Goal: Task Accomplishment & Management: Use online tool/utility

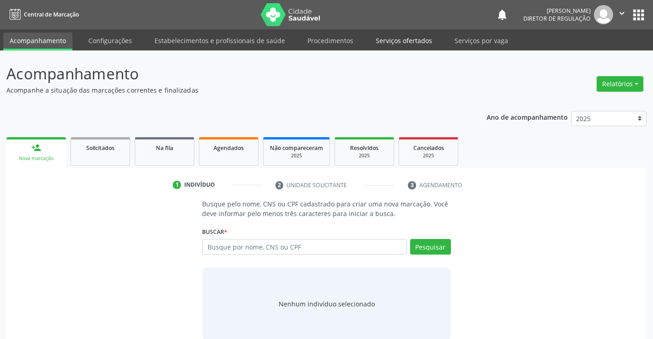
click at [394, 46] on link "Serviços ofertados" at bounding box center [404, 41] width 69 height 16
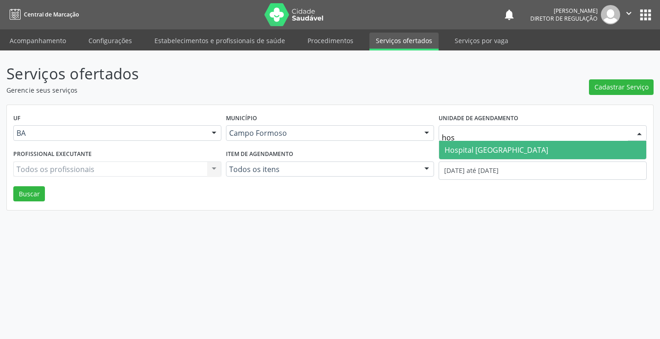
type input "hosp"
click at [474, 154] on span "Hospital Sao Francisco" at bounding box center [497, 150] width 104 height 10
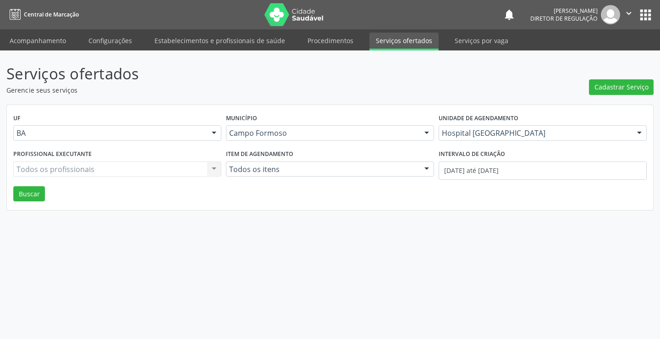
click at [158, 173] on div "Todos os profissionais Todos os profissionais Nenhum resultado encontrado para:…" at bounding box center [117, 169] width 208 height 16
click at [155, 167] on div "Todos os profissionais Todos os profissionais Nenhum resultado encontrado para:…" at bounding box center [117, 169] width 208 height 16
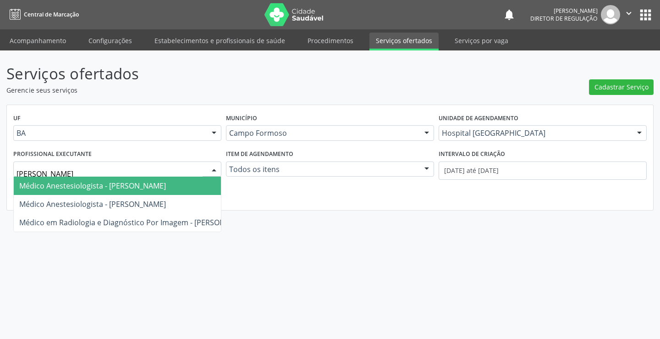
type input "joel"
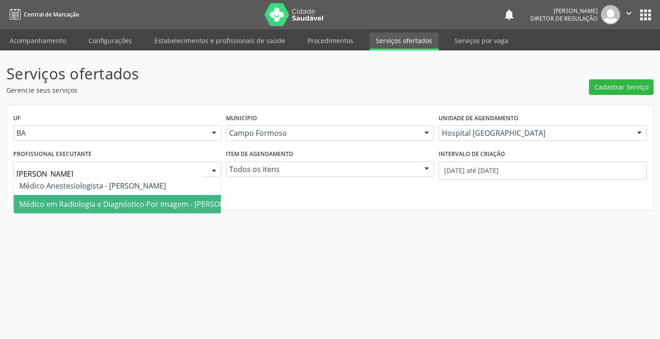
click at [161, 204] on span "Médico em Radiologia e Diagnóstico Por Imagem - Joel da Rocha Almeida" at bounding box center [135, 204] width 232 height 10
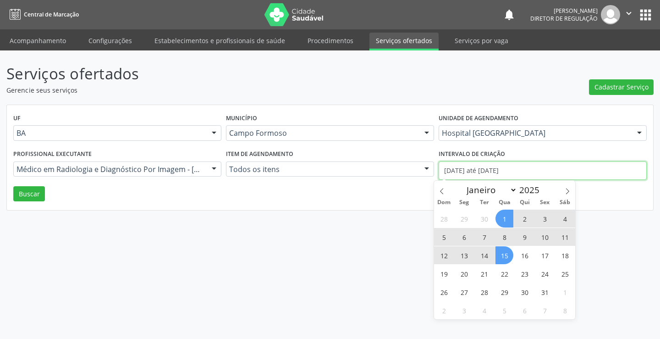
click at [473, 170] on input "01/10/2025 até 15/10/2025" at bounding box center [543, 170] width 208 height 18
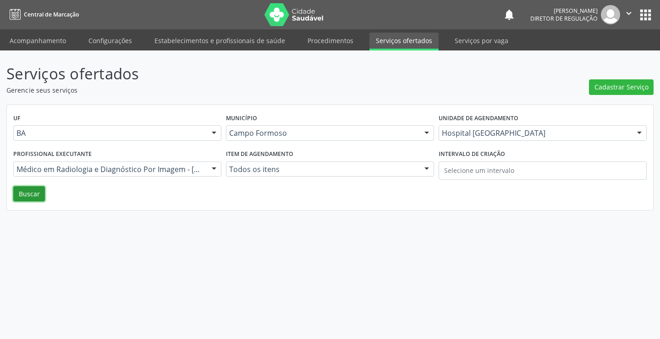
drag, startPoint x: 36, startPoint y: 192, endPoint x: 423, endPoint y: 262, distance: 392.9
click at [39, 193] on button "Buscar" at bounding box center [29, 194] width 32 height 16
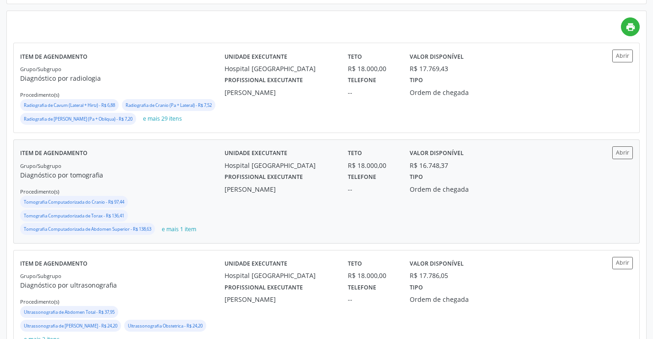
scroll to position [229, 0]
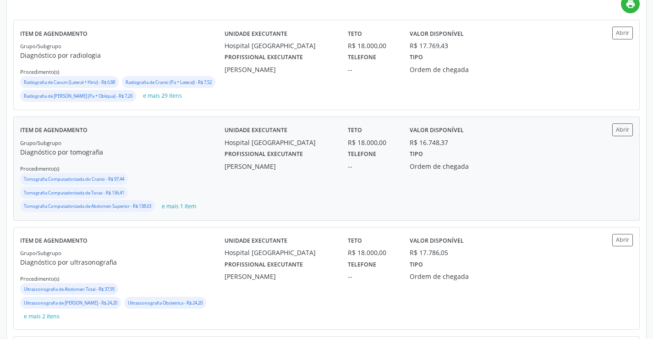
click at [563, 205] on div "Unidade executante Hospital Sao Francisco Teto R$ 18.000,00 Valor disponível R$…" at bounding box center [404, 168] width 358 height 90
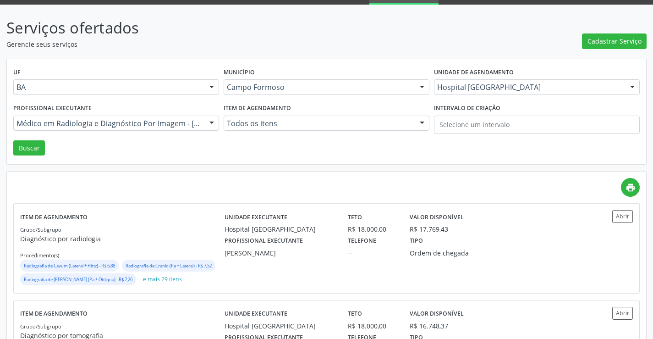
scroll to position [0, 0]
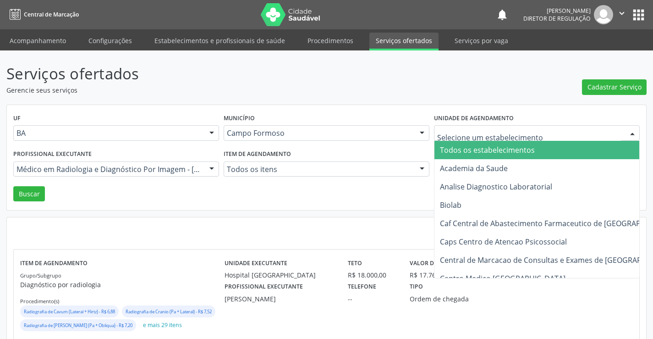
type input "h"
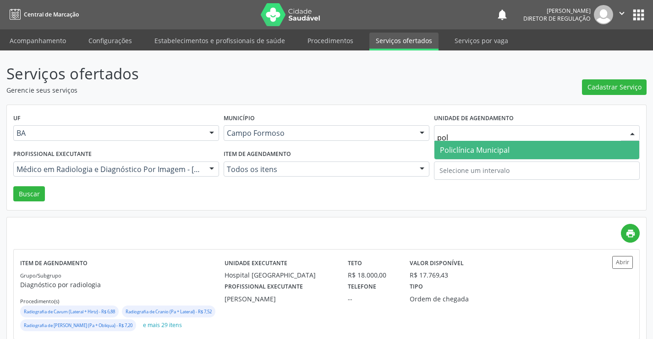
type input "poli"
click at [481, 154] on span "Policlínica Municipal" at bounding box center [475, 150] width 70 height 10
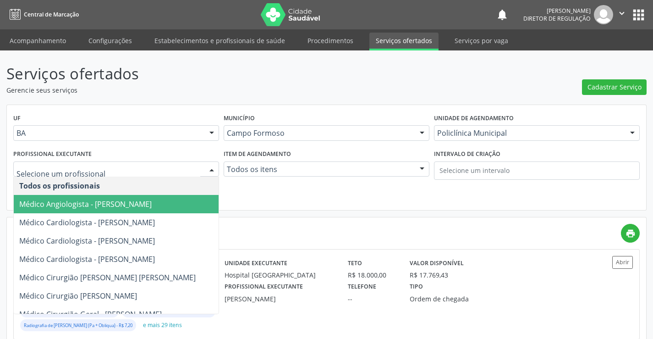
click at [133, 174] on div at bounding box center [116, 169] width 206 height 16
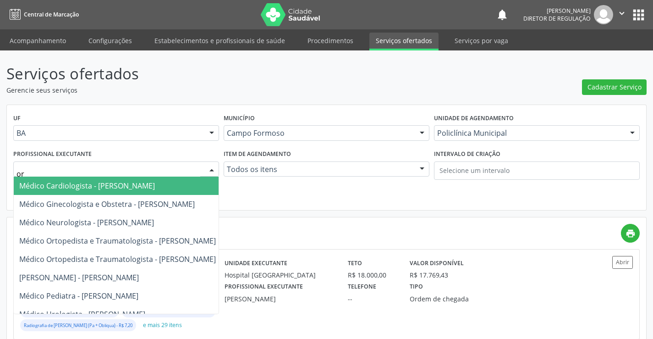
type input "orl"
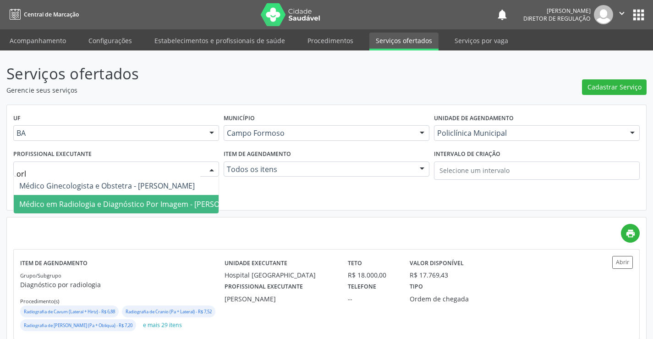
click at [137, 201] on span "Médico em Radiologia e Diagnóstico Por Imagem - Orlindo Carvalho dos Santos" at bounding box center [135, 204] width 232 height 10
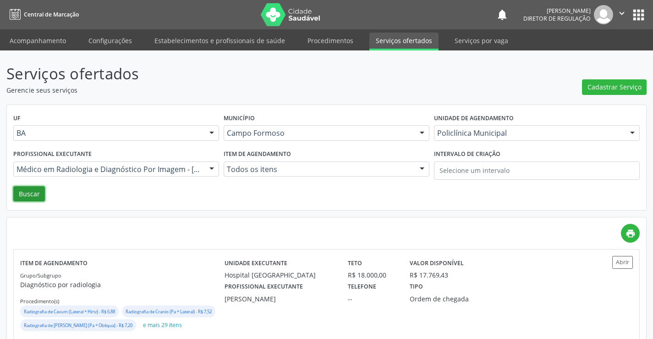
click at [21, 200] on button "Buscar" at bounding box center [29, 194] width 32 height 16
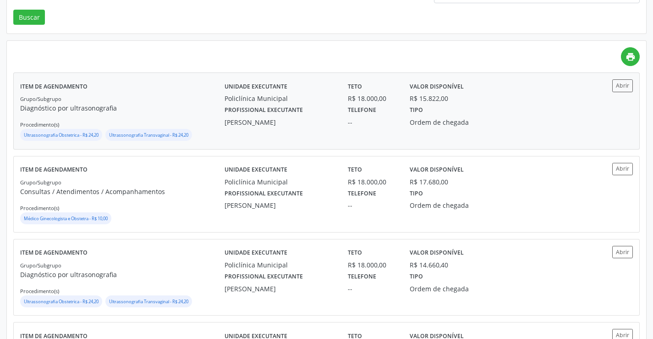
scroll to position [183, 0]
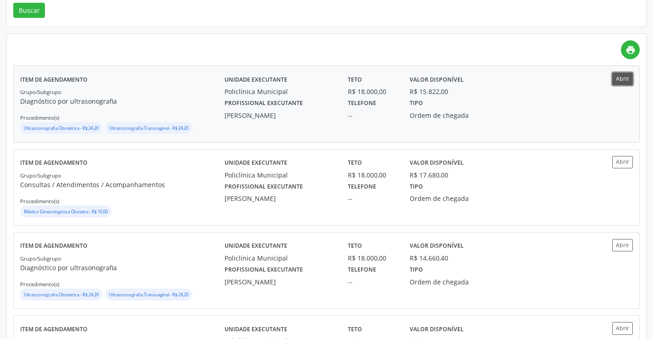
click at [619, 83] on button "Abrir" at bounding box center [623, 78] width 21 height 12
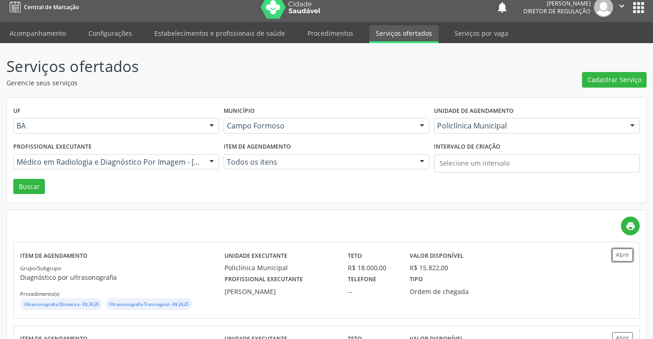
scroll to position [0, 0]
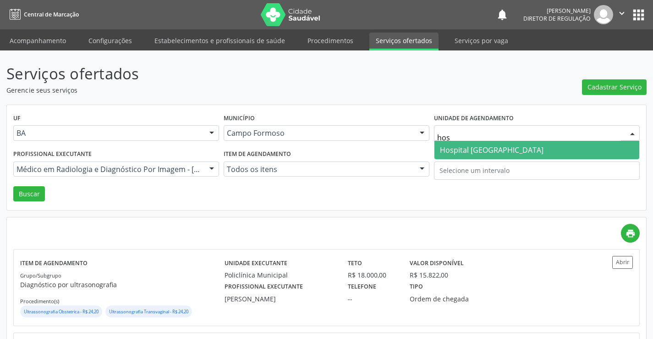
type input "hosp"
drag, startPoint x: 505, startPoint y: 150, endPoint x: 434, endPoint y: 151, distance: 71.5
click at [504, 151] on span "Hospital Sao Francisco" at bounding box center [492, 150] width 104 height 10
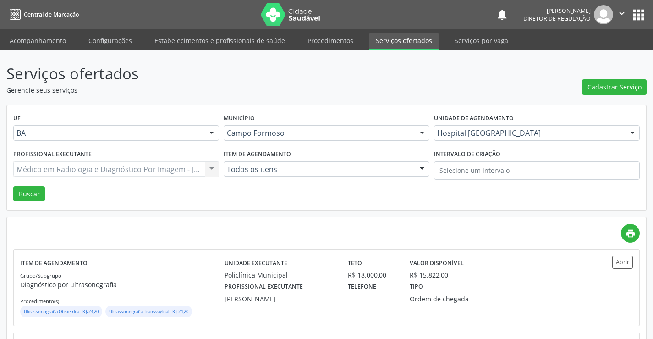
click at [156, 167] on div "Médico em Radiologia e Diagnóstico Por Imagem - Orlindo Carvalho dos Santos Tod…" at bounding box center [116, 169] width 206 height 16
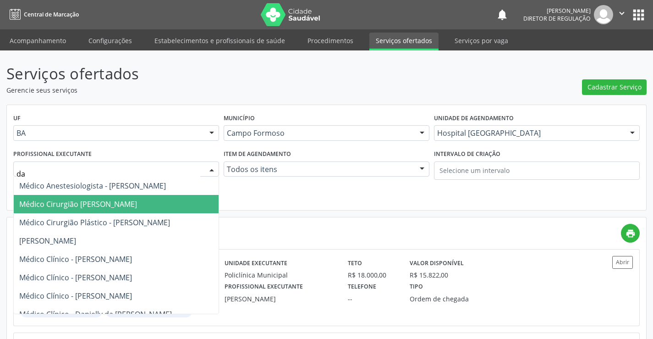
type input "dan"
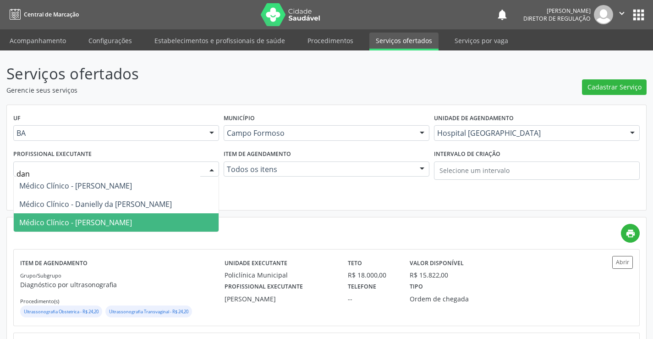
click at [151, 218] on span "Médico Clínico - Danilo Souza Cardoso" at bounding box center [116, 222] width 205 height 18
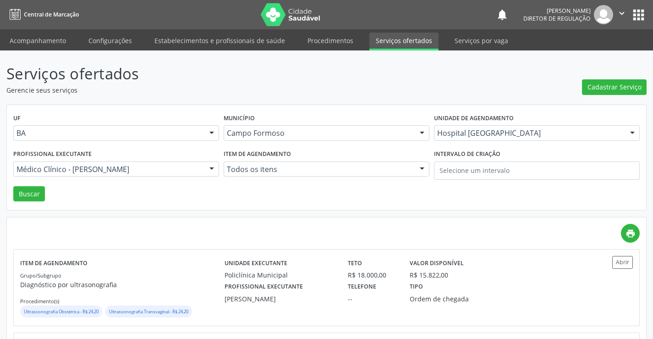
click at [13, 186] on div "UF BA BA Nenhum resultado encontrado para: " " Não há nenhuma opção para ser ex…" at bounding box center [327, 157] width 640 height 105
click at [20, 190] on button "Buscar" at bounding box center [29, 194] width 32 height 16
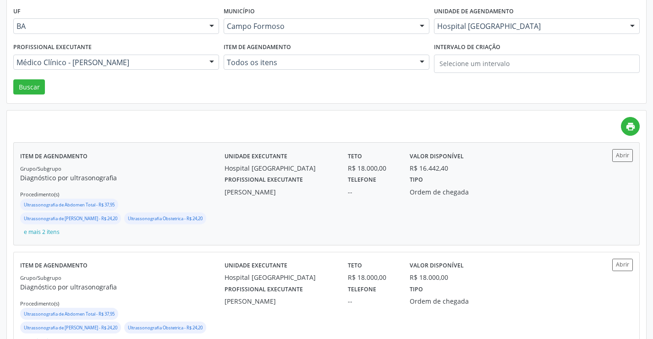
scroll to position [138, 0]
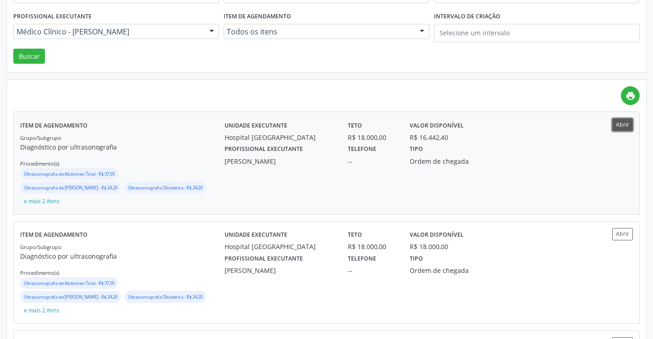
click at [622, 123] on button "Abrir" at bounding box center [623, 124] width 21 height 12
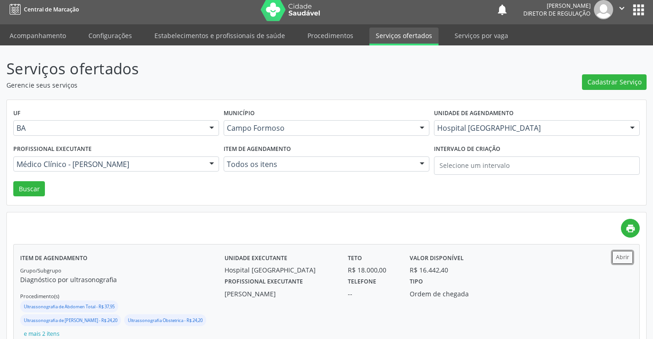
scroll to position [0, 0]
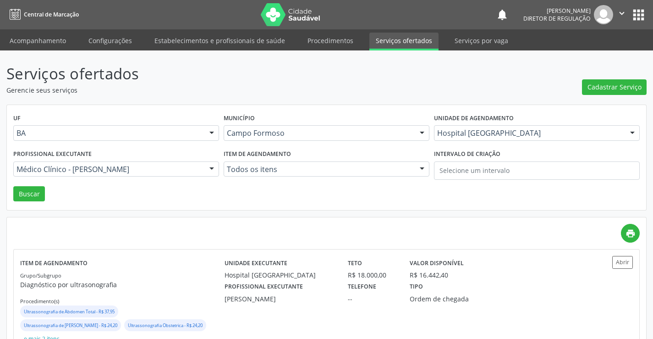
click at [477, 141] on div "Unidade de agendamento Hospital Sao Francisco Todos os estabelecimentos Academi…" at bounding box center [537, 129] width 210 height 36
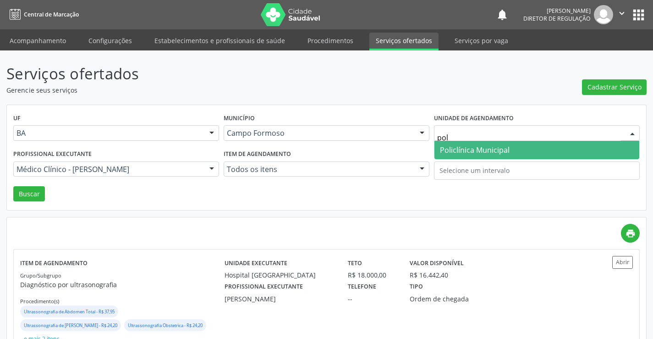
type input "poli"
click at [459, 152] on span "Policlínica Municipal" at bounding box center [475, 150] width 70 height 10
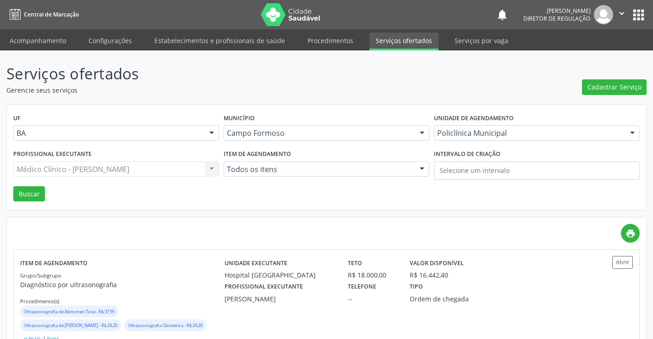
click at [91, 166] on div "Médico Clínico - Danilo Souza Cardoso Todos os profissionais Médico Anestesiolo…" at bounding box center [116, 169] width 206 height 16
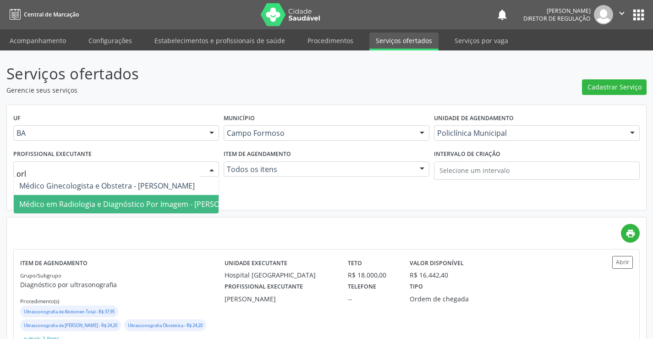
type input "orli"
click at [95, 200] on span "Médico em Radiologia e Diagnóstico Por Imagem - Orlindo Carvalho dos Santos" at bounding box center [135, 204] width 232 height 10
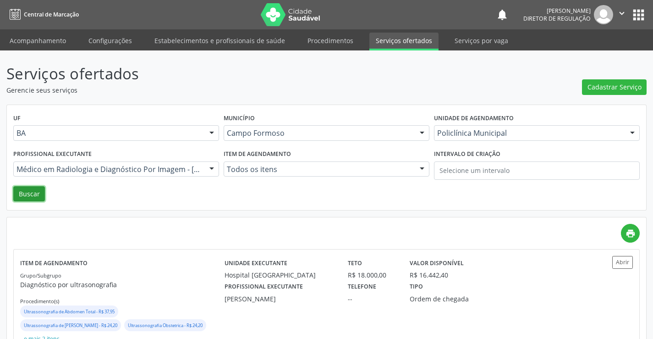
click at [33, 194] on button "Buscar" at bounding box center [29, 194] width 32 height 16
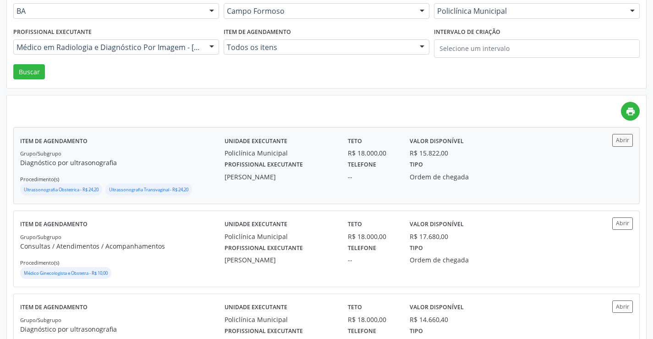
scroll to position [138, 0]
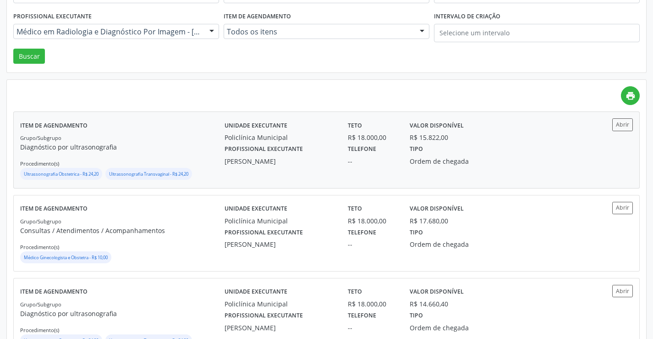
click at [561, 156] on div "Profissional executante Orlindo Carvalho dos Santos Telefone -- Tipo Ordem de c…" at bounding box center [403, 154] width 370 height 24
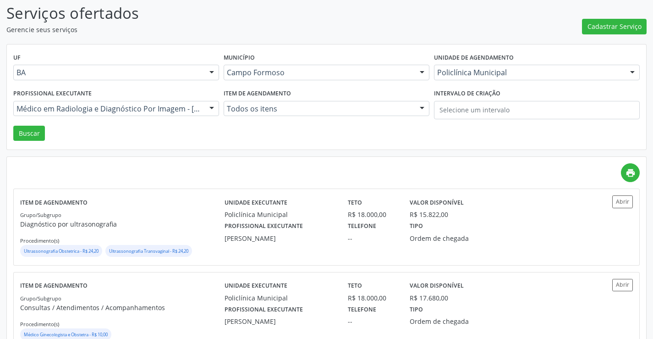
scroll to position [0, 0]
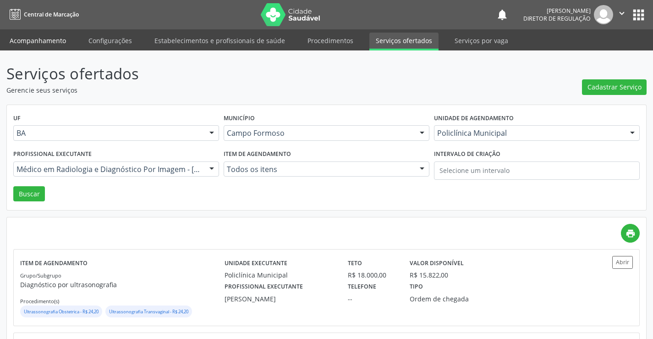
click at [43, 38] on link "Acompanhamento" at bounding box center [37, 41] width 69 height 16
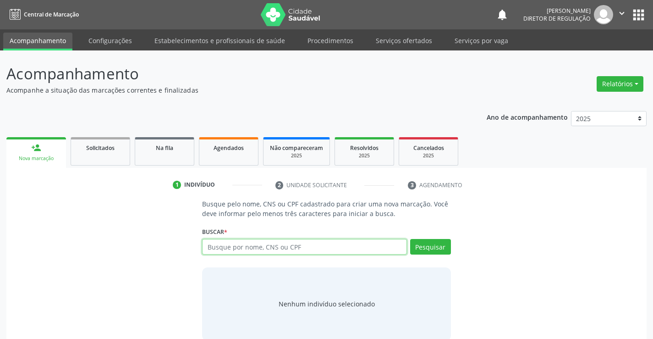
click at [332, 250] on input "text" at bounding box center [304, 247] width 204 height 16
type input "701002866716399"
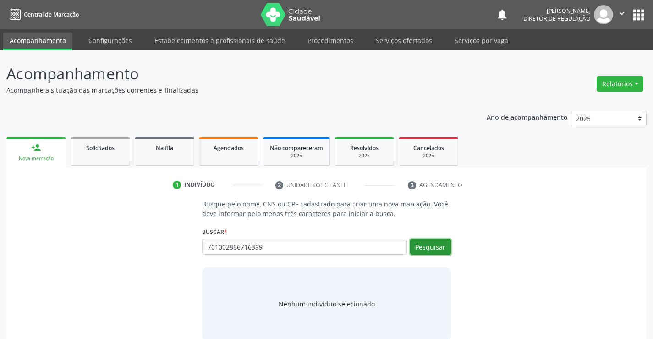
click at [419, 253] on button "Pesquisar" at bounding box center [430, 247] width 41 height 16
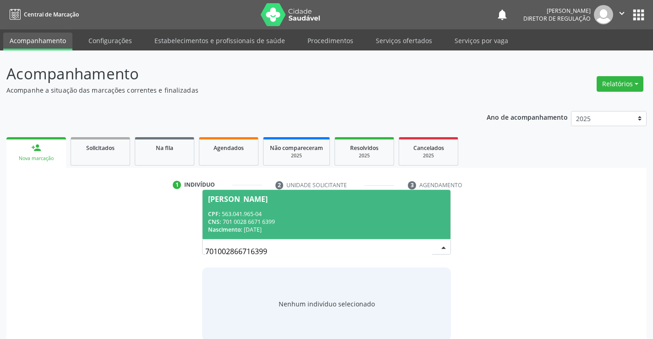
click at [321, 226] on div "Nascimento: 11/06/1969" at bounding box center [326, 230] width 237 height 8
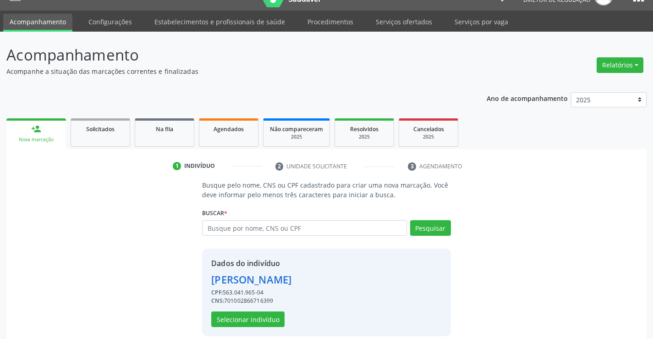
scroll to position [29, 0]
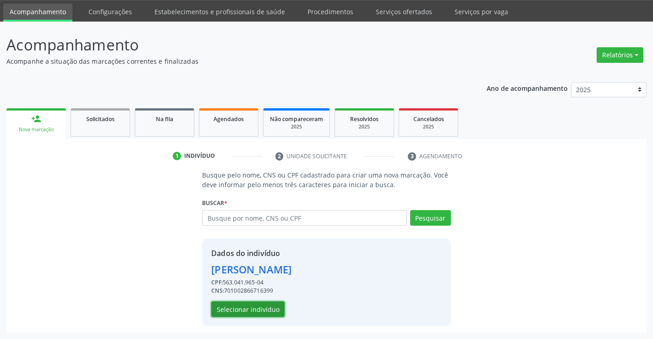
click at [274, 312] on button "Selecionar indivíduo" at bounding box center [247, 309] width 73 height 16
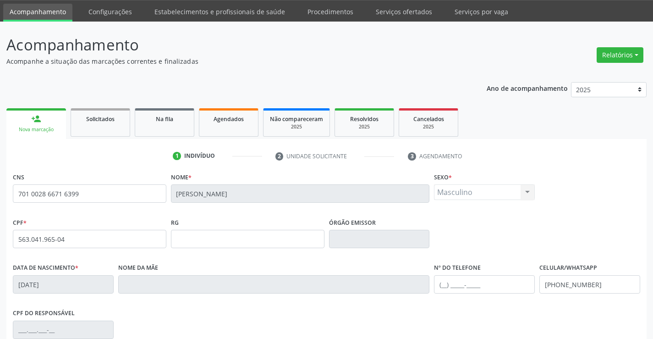
scroll to position [158, 0]
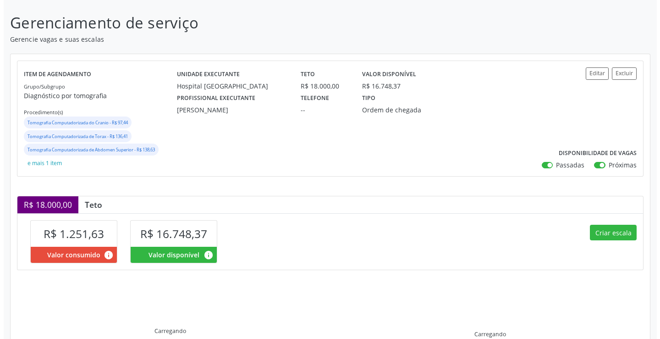
scroll to position [170, 0]
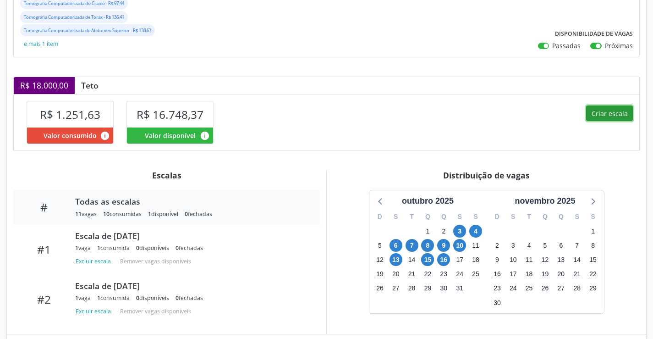
click at [604, 118] on button "Criar escala" at bounding box center [609, 113] width 47 height 16
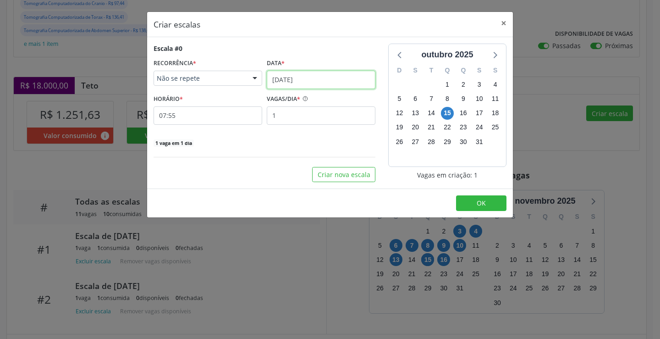
click at [325, 83] on input "[DATE]" at bounding box center [321, 80] width 109 height 18
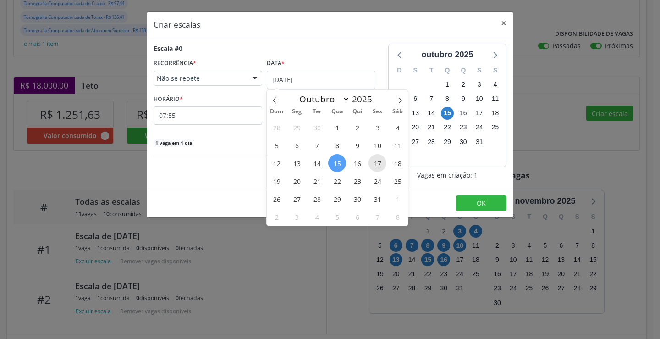
click at [374, 163] on span "17" at bounding box center [378, 163] width 18 height 18
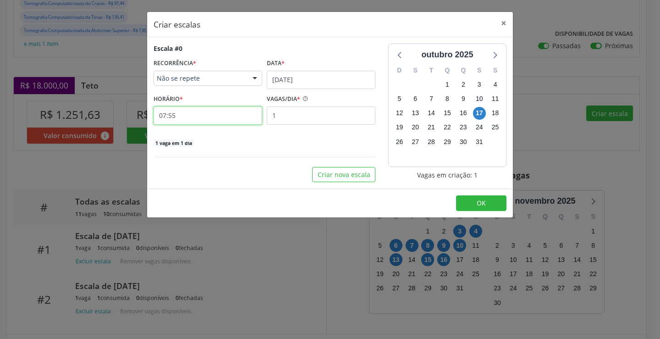
click at [215, 119] on input "07:55" at bounding box center [208, 115] width 109 height 18
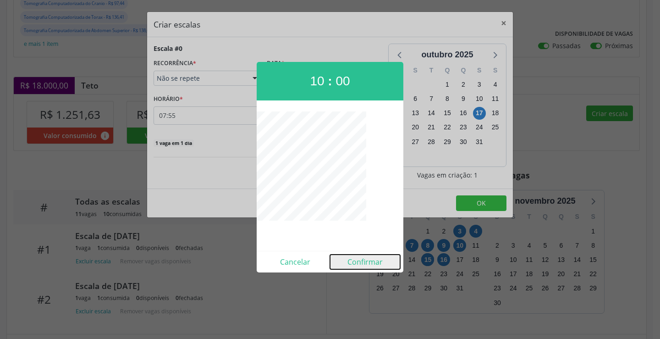
click at [353, 261] on button "Confirmar" at bounding box center [365, 261] width 70 height 15
type input "10:00"
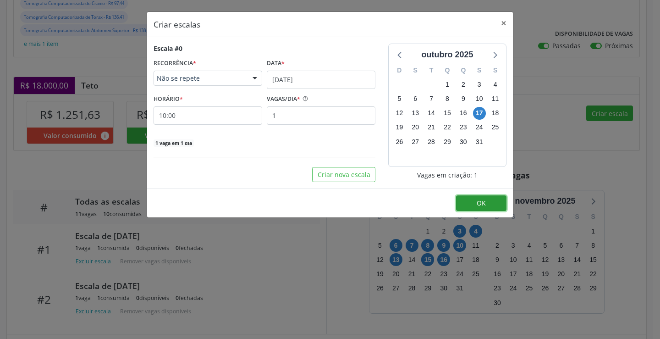
click at [474, 205] on button "OK" at bounding box center [481, 203] width 50 height 16
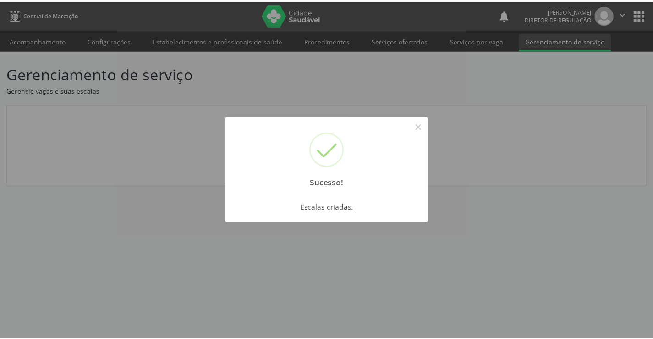
scroll to position [0, 0]
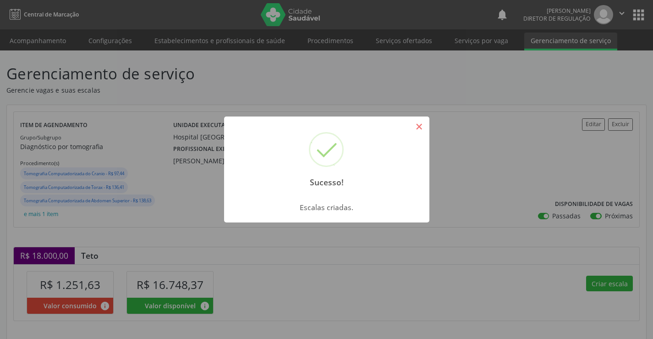
click at [421, 127] on button "×" at bounding box center [420, 127] width 16 height 16
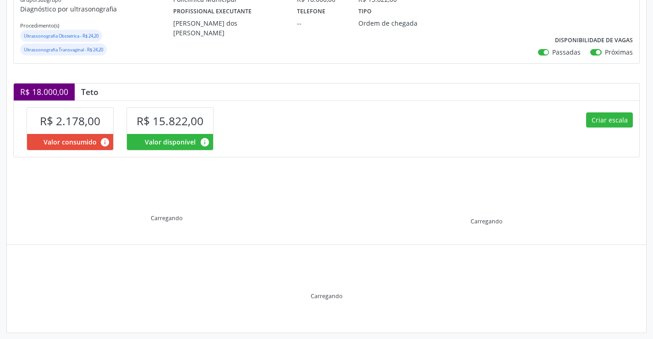
scroll to position [144, 0]
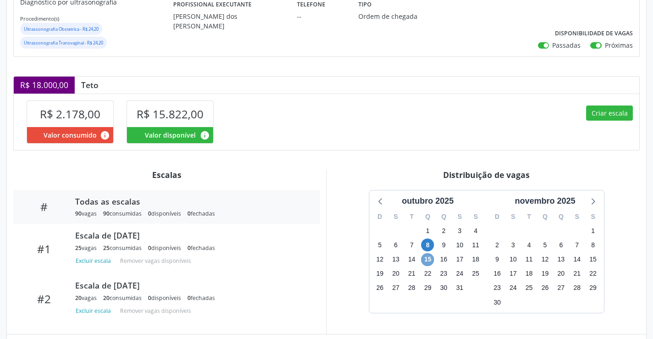
click at [428, 262] on span "15" at bounding box center [427, 259] width 13 height 13
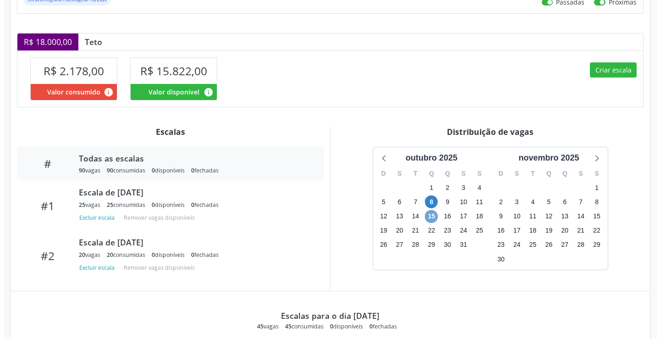
scroll to position [181, 0]
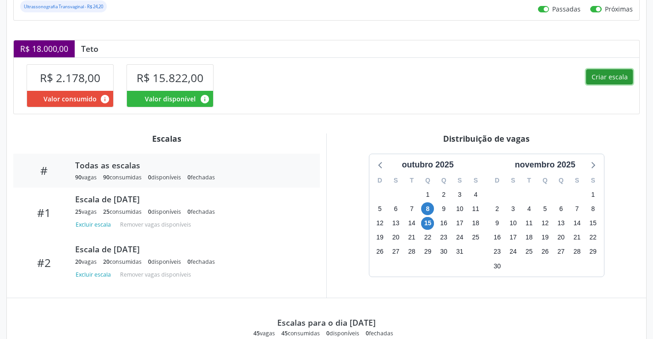
click at [602, 82] on button "Criar escala" at bounding box center [609, 77] width 47 height 16
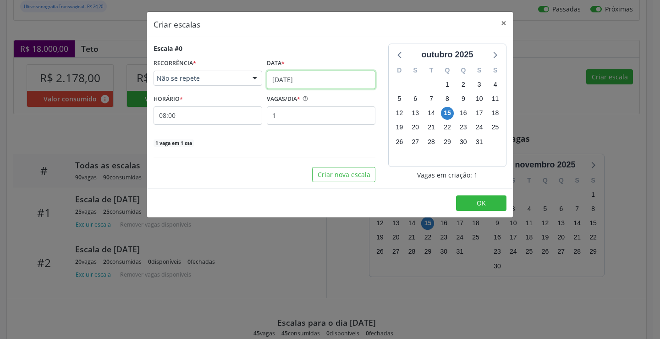
click at [315, 75] on input "[DATE]" at bounding box center [321, 80] width 109 height 18
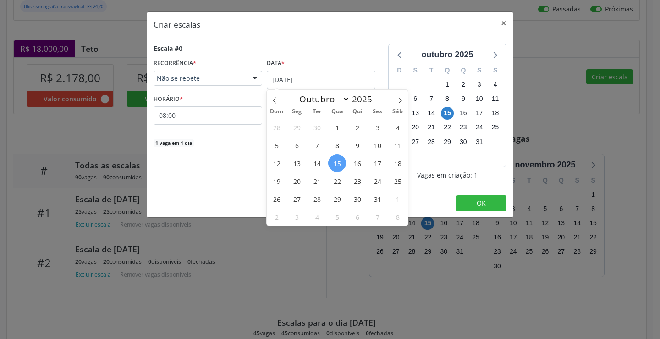
click at [339, 169] on span "15" at bounding box center [337, 163] width 18 height 18
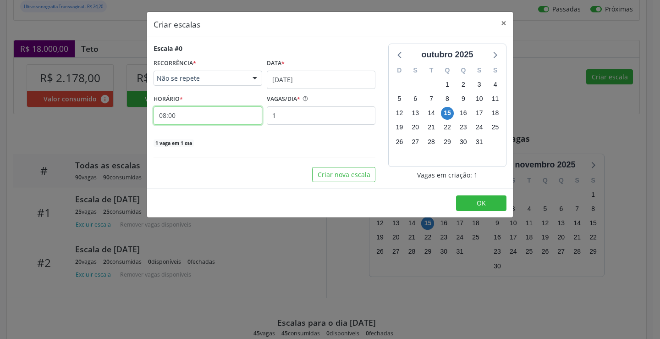
click at [205, 120] on input "08:00" at bounding box center [208, 115] width 109 height 18
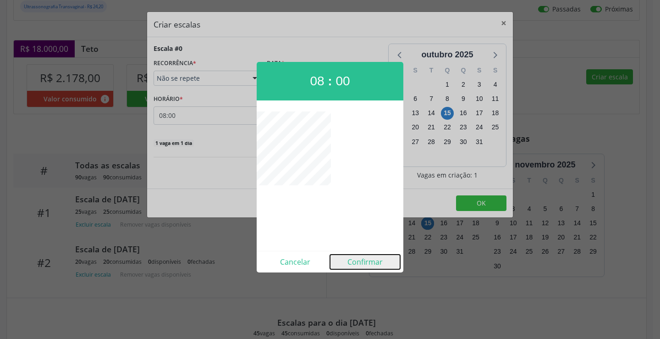
click at [355, 260] on button "Confirmar" at bounding box center [365, 261] width 70 height 15
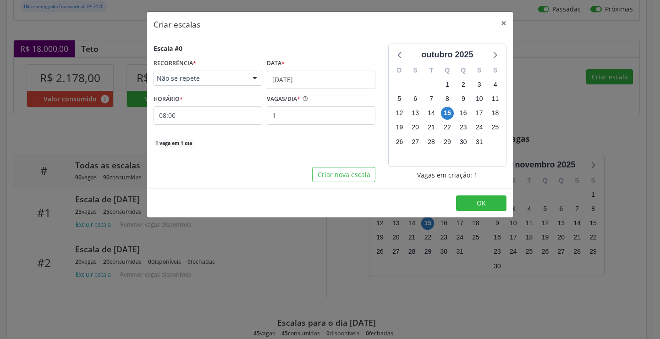
click at [474, 189] on footer "OK" at bounding box center [330, 202] width 366 height 29
click at [473, 197] on button "OK" at bounding box center [481, 203] width 50 height 16
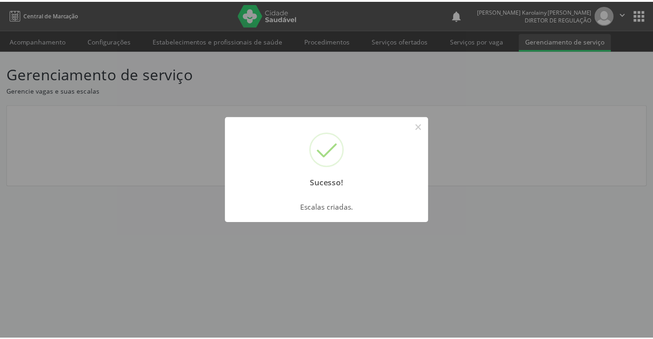
scroll to position [0, 0]
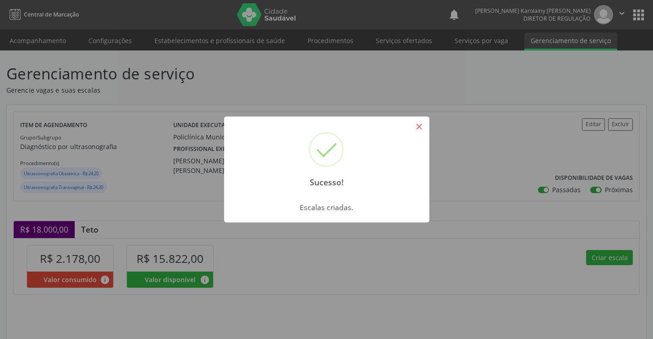
click at [420, 128] on button "×" at bounding box center [420, 127] width 16 height 16
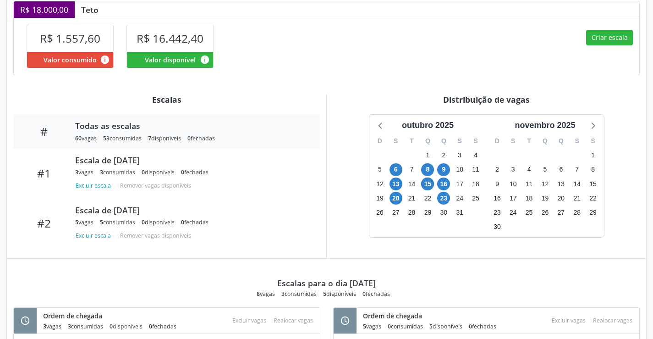
scroll to position [249, 0]
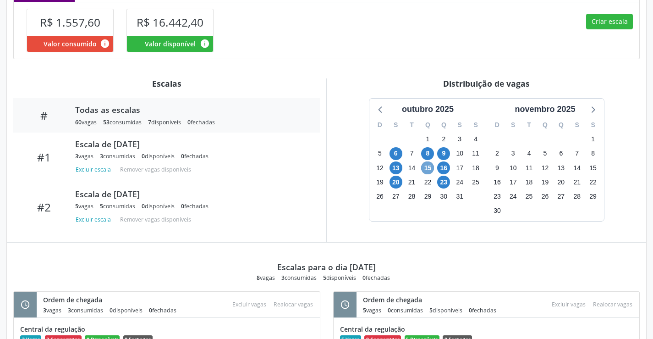
click at [430, 171] on span "15" at bounding box center [427, 167] width 13 height 13
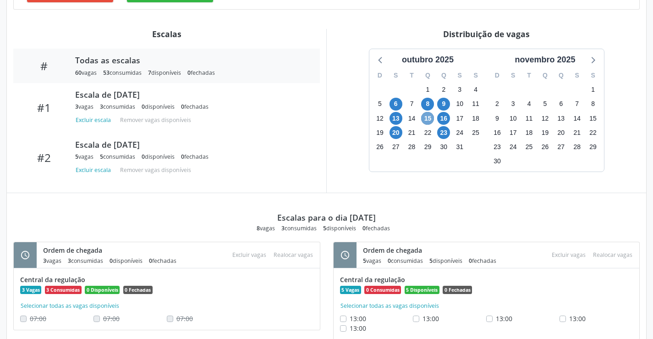
scroll to position [283, 0]
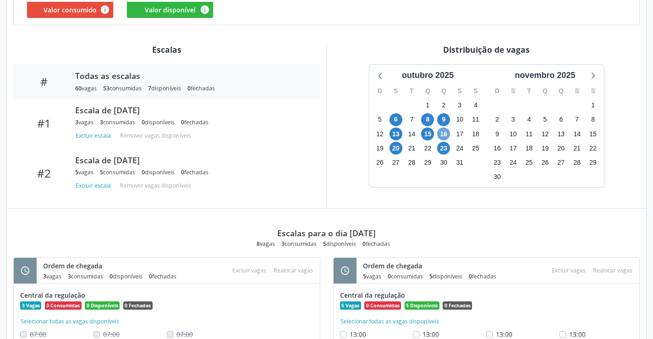
click at [441, 135] on span "16" at bounding box center [443, 133] width 13 height 13
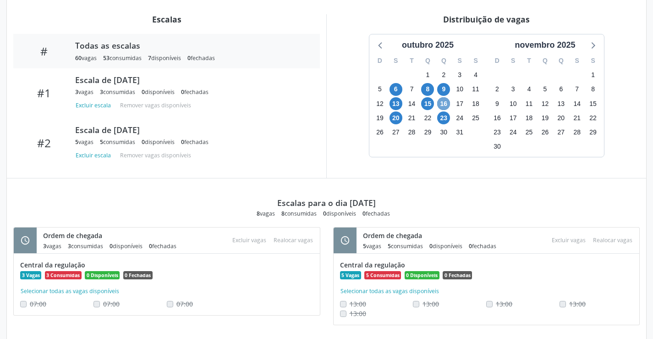
scroll to position [329, 0]
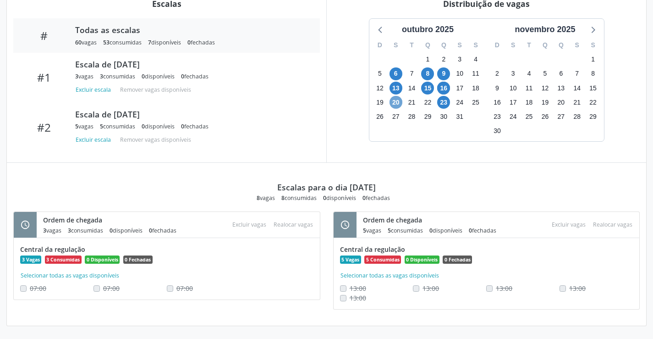
click at [400, 103] on span "20" at bounding box center [396, 102] width 13 height 13
click at [441, 105] on span "23" at bounding box center [443, 102] width 13 height 13
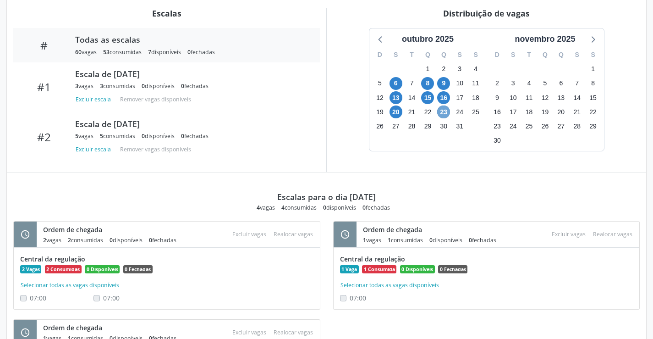
scroll to position [280, 0]
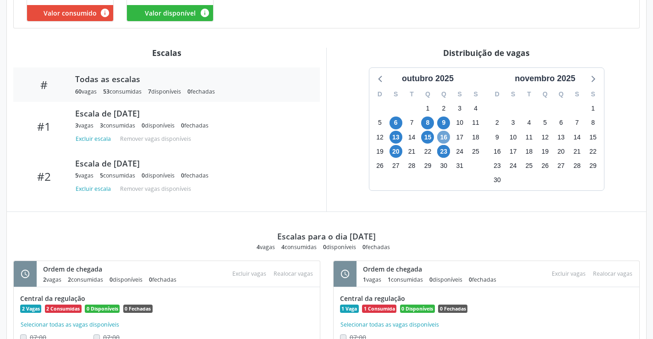
click at [441, 139] on span "16" at bounding box center [443, 137] width 13 height 13
drag, startPoint x: 419, startPoint y: 130, endPoint x: 428, endPoint y: 135, distance: 10.5
click at [424, 135] on div "D S T Q Q S S 28 29 30 1 2 3 4 5 6 7 8 9 10 11 12 13 14 15 16 17 18 19 20 21 22…" at bounding box center [428, 137] width 117 height 105
click at [428, 135] on span "15" at bounding box center [427, 137] width 13 height 13
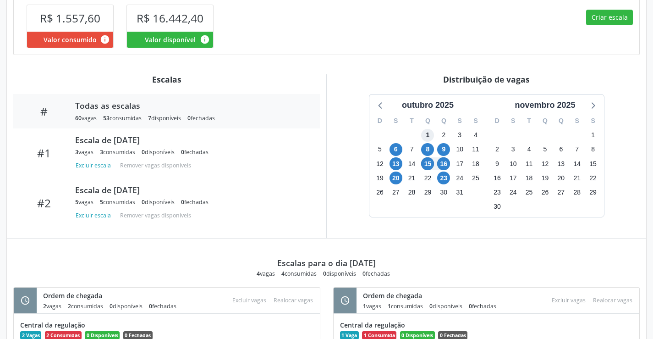
drag, startPoint x: 428, startPoint y: 135, endPoint x: 441, endPoint y: 120, distance: 19.8
click at [434, 132] on div "1" at bounding box center [427, 135] width 13 height 14
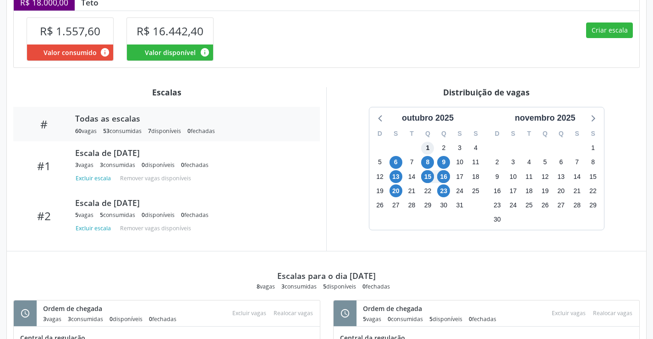
scroll to position [210, 0]
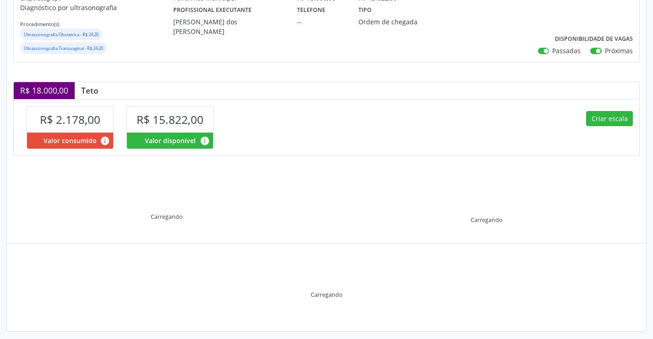
scroll to position [144, 0]
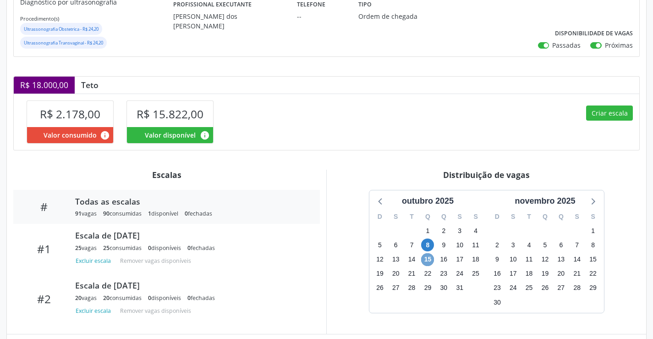
click at [426, 263] on span "15" at bounding box center [427, 259] width 13 height 13
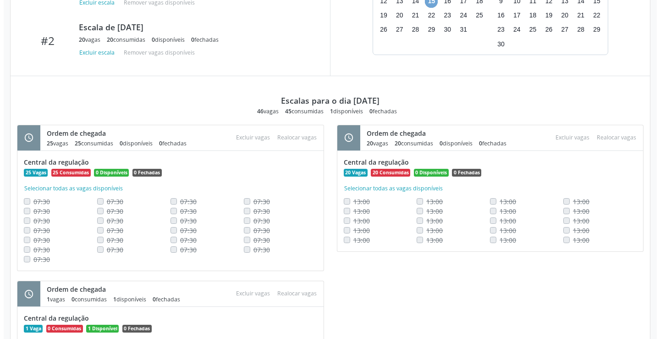
scroll to position [462, 0]
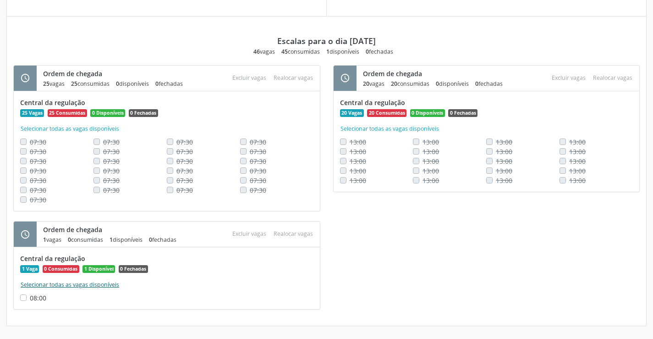
click at [36, 283] on button "Selecionar todas as vagas disponíveis" at bounding box center [69, 284] width 99 height 9
checkbox input "true"
click at [237, 235] on button "Excluir vagas" at bounding box center [249, 234] width 41 height 12
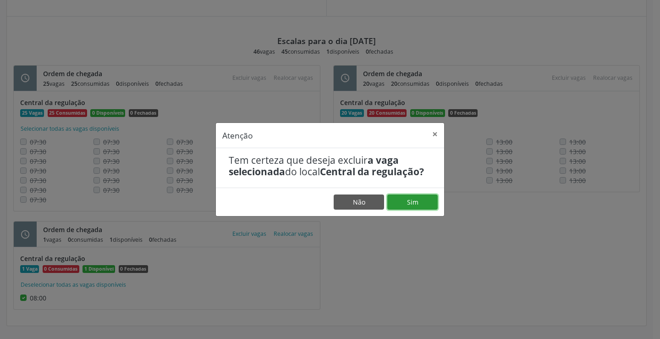
click at [425, 199] on button "Sim" at bounding box center [412, 202] width 50 height 16
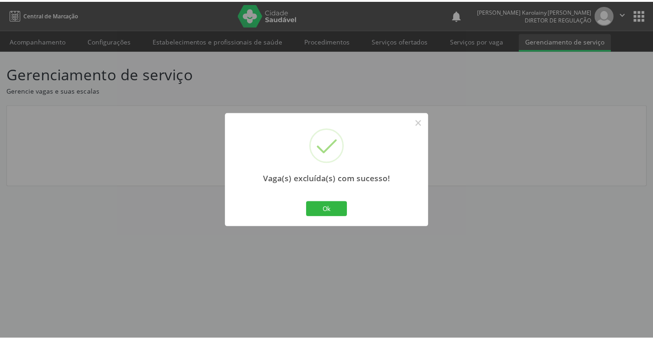
scroll to position [0, 0]
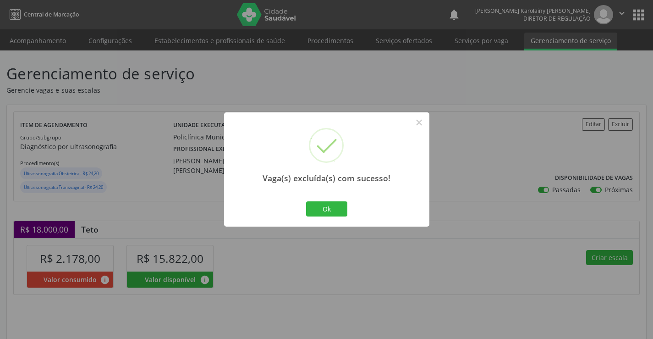
click at [333, 218] on div "Ok Cancel" at bounding box center [326, 208] width 45 height 19
click at [342, 212] on button "Ok" at bounding box center [326, 209] width 41 height 16
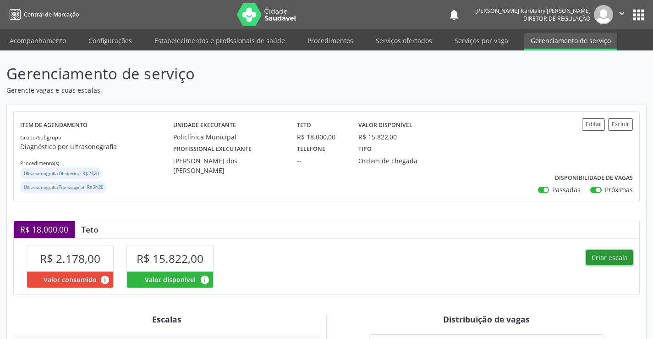
click at [591, 256] on button "Criar escala" at bounding box center [609, 258] width 47 height 16
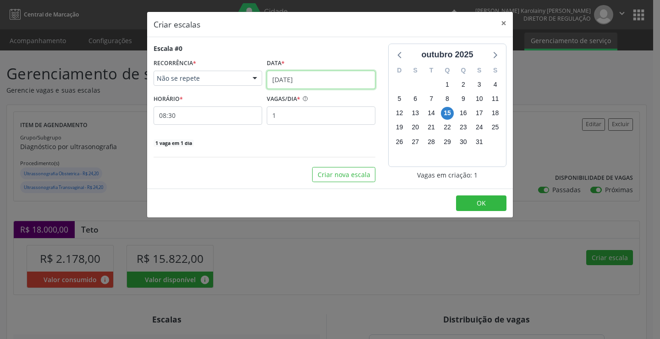
click at [309, 84] on input "[DATE]" at bounding box center [321, 80] width 109 height 18
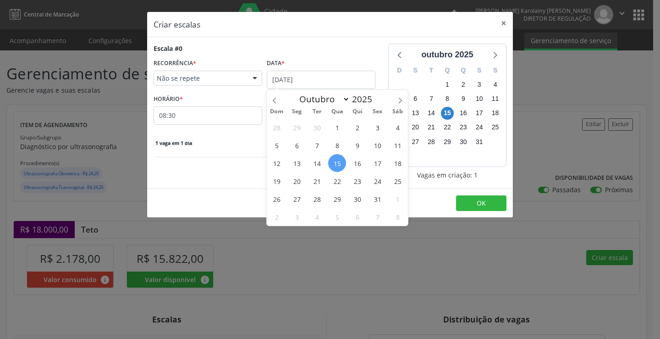
click at [337, 170] on span "15" at bounding box center [337, 163] width 18 height 18
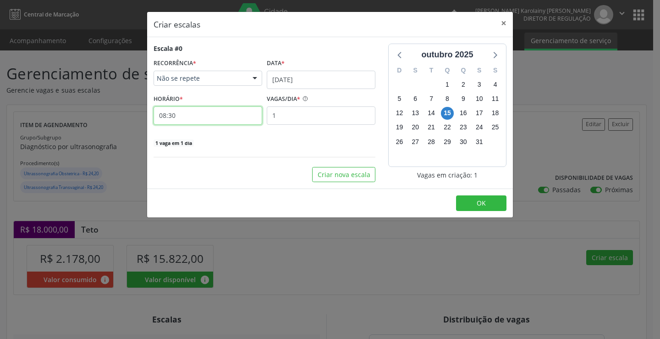
click at [228, 124] on input "08:30" at bounding box center [208, 115] width 109 height 18
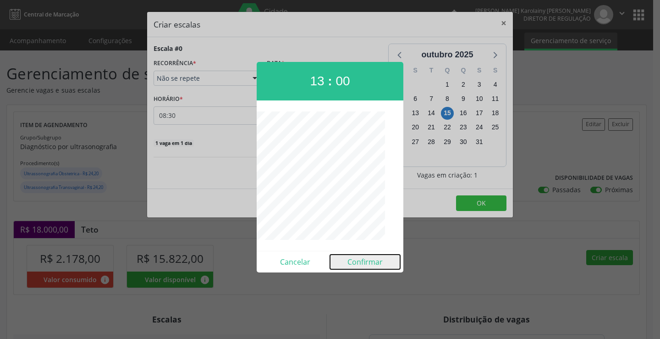
click at [362, 264] on button "Confirmar" at bounding box center [365, 261] width 70 height 15
type input "13:00"
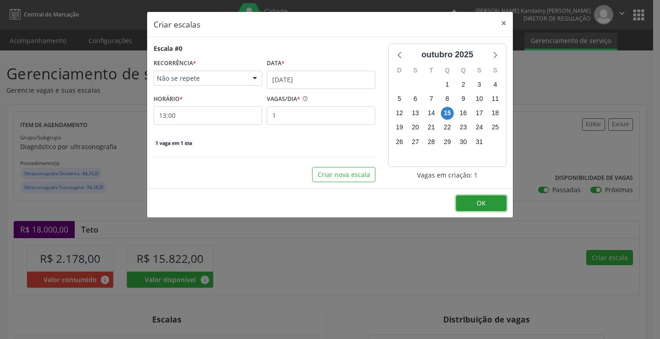
click at [480, 202] on span "OK" at bounding box center [481, 203] width 9 height 9
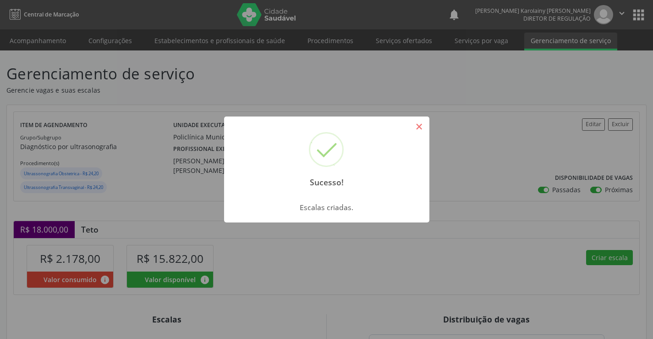
click at [417, 123] on button "×" at bounding box center [420, 127] width 16 height 16
